Goal: Information Seeking & Learning: Learn about a topic

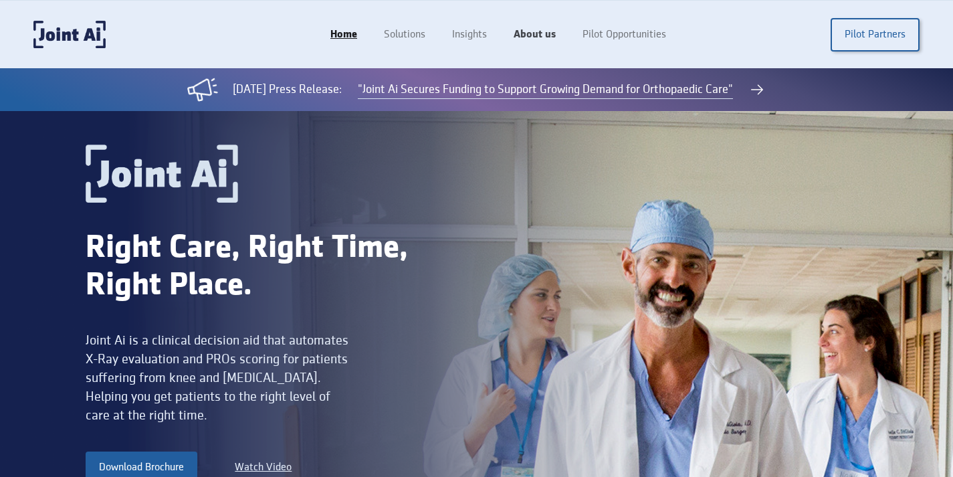
click at [525, 42] on link "About us" at bounding box center [534, 34] width 69 height 25
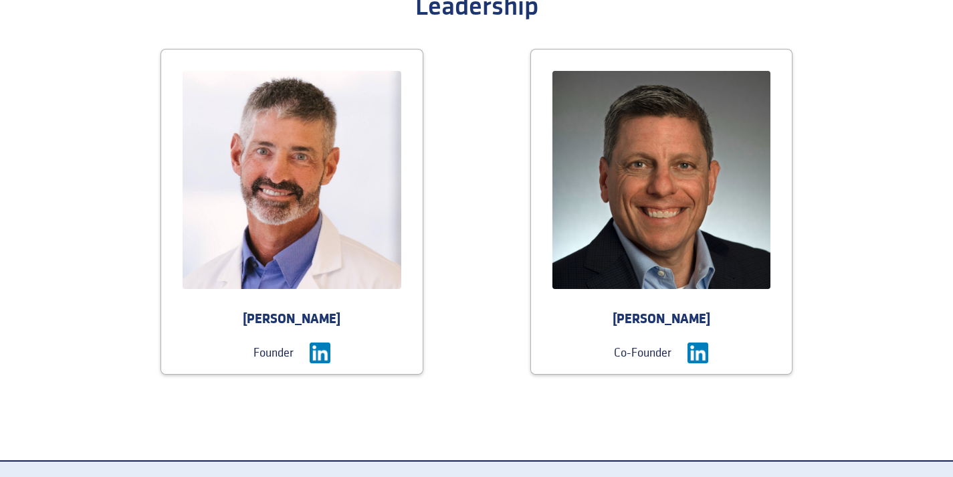
scroll to position [1487, 0]
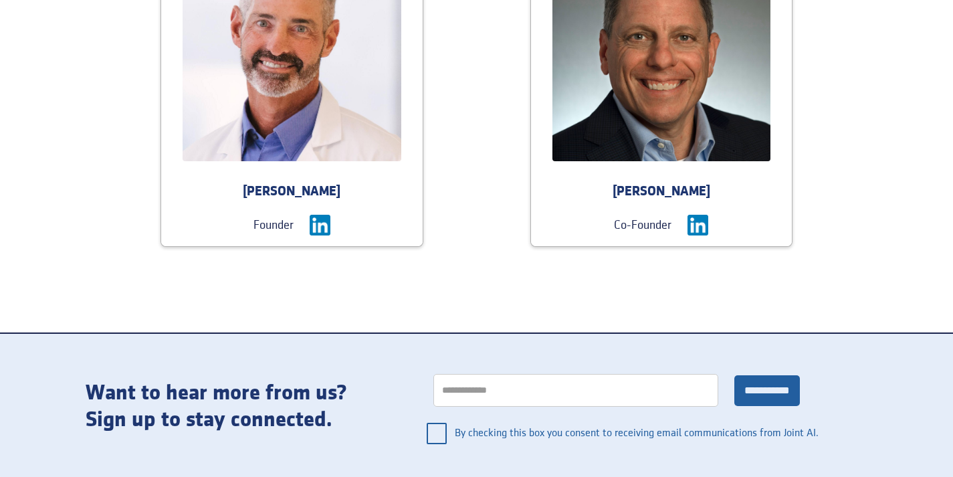
drag, startPoint x: 256, startPoint y: 191, endPoint x: 348, endPoint y: 194, distance: 92.3
click at [348, 194] on div "Dr. Anthony DiGioia" at bounding box center [291, 192] width 261 height 19
copy div "Anthony DiGioia"
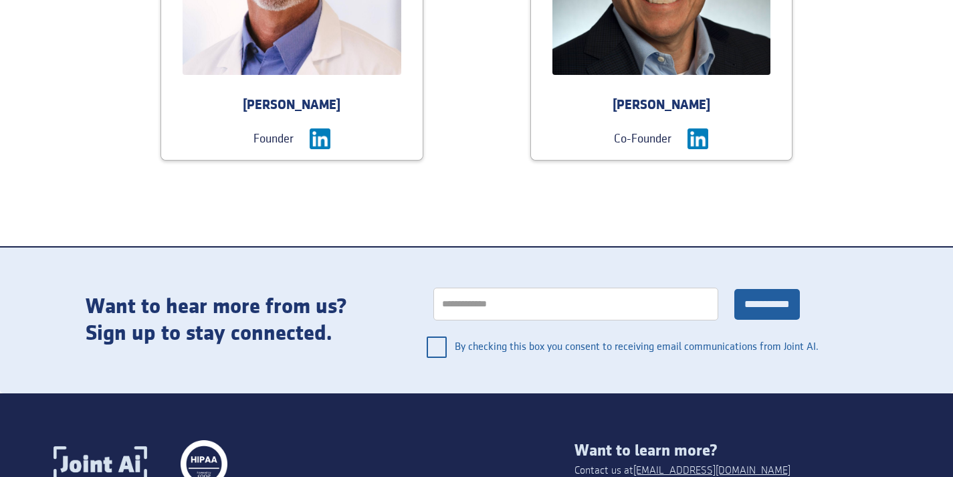
scroll to position [1302, 0]
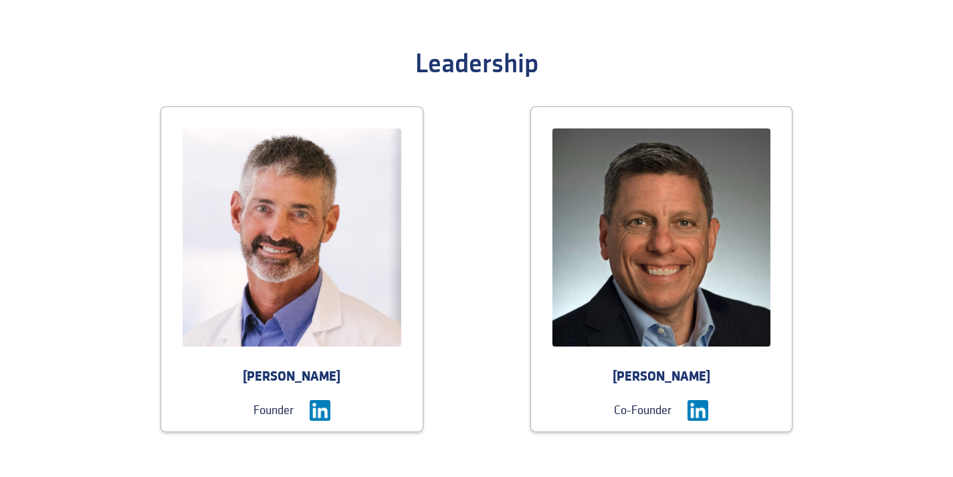
drag, startPoint x: 615, startPoint y: 374, endPoint x: 706, endPoint y: 376, distance: 91.0
click at [706, 376] on div "Craig Markowitz" at bounding box center [661, 377] width 261 height 19
copy div "Craig Markowitz"
